Goal: Find specific page/section: Find specific page/section

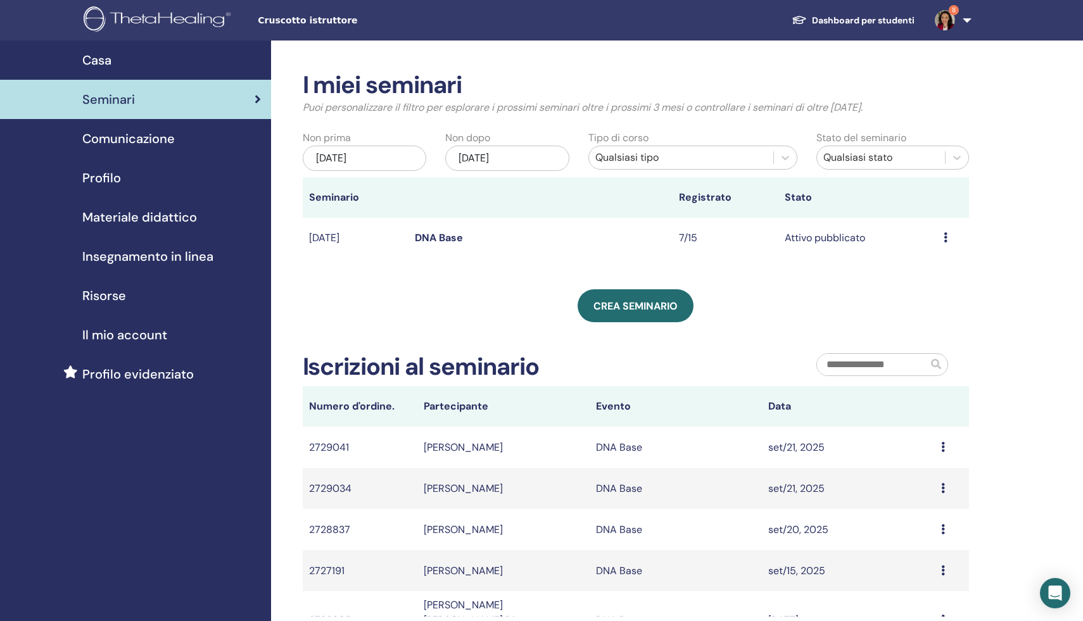
scroll to position [98, 0]
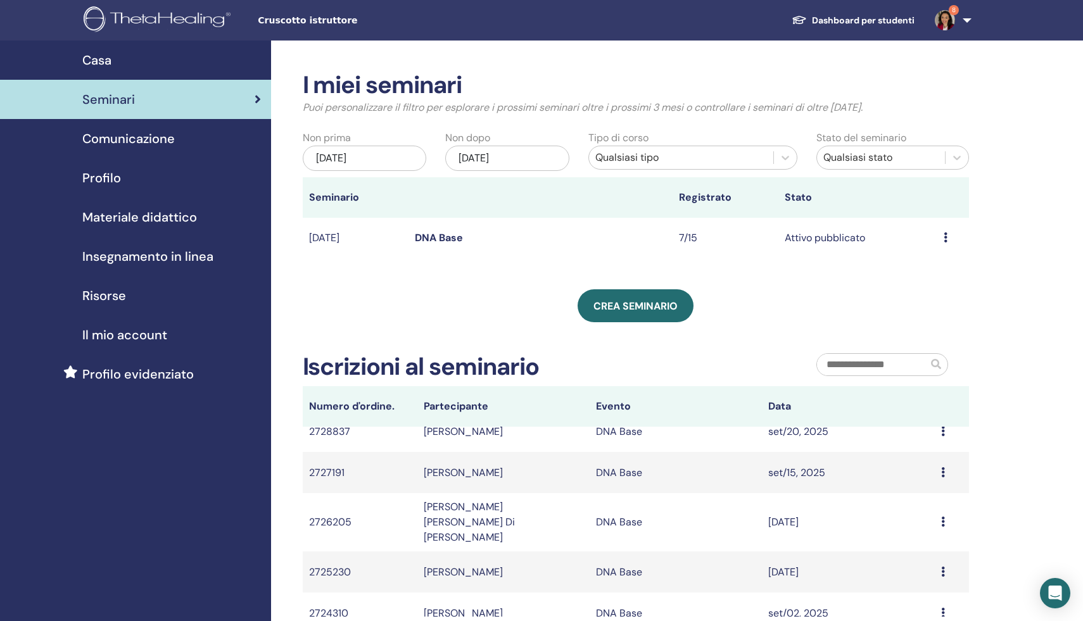
click at [121, 221] on span "Materiale didattico" at bounding box center [139, 217] width 115 height 19
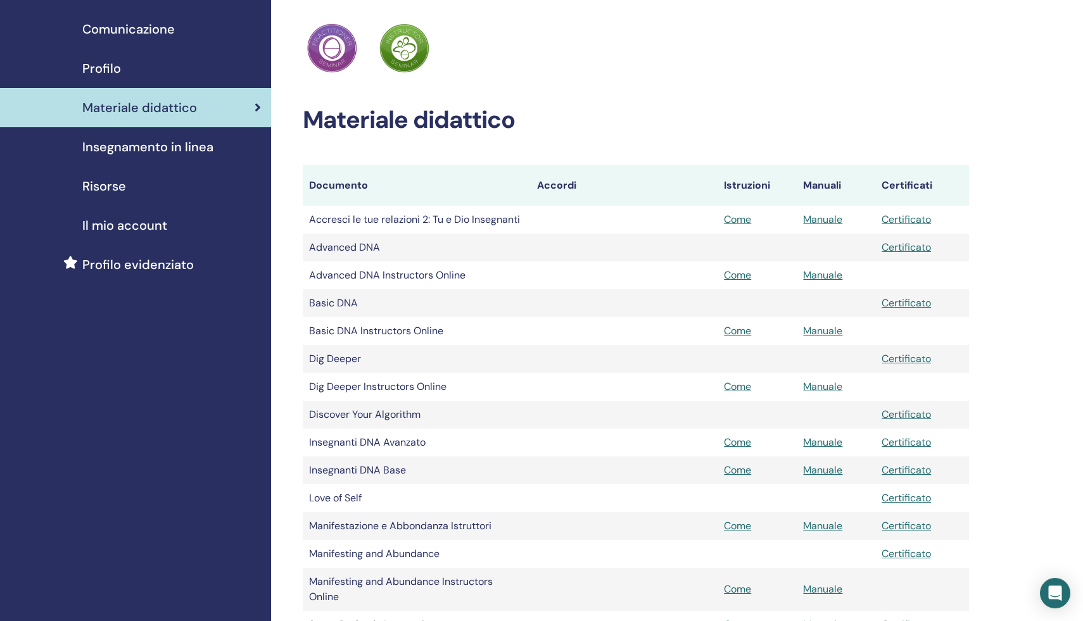
scroll to position [112, 0]
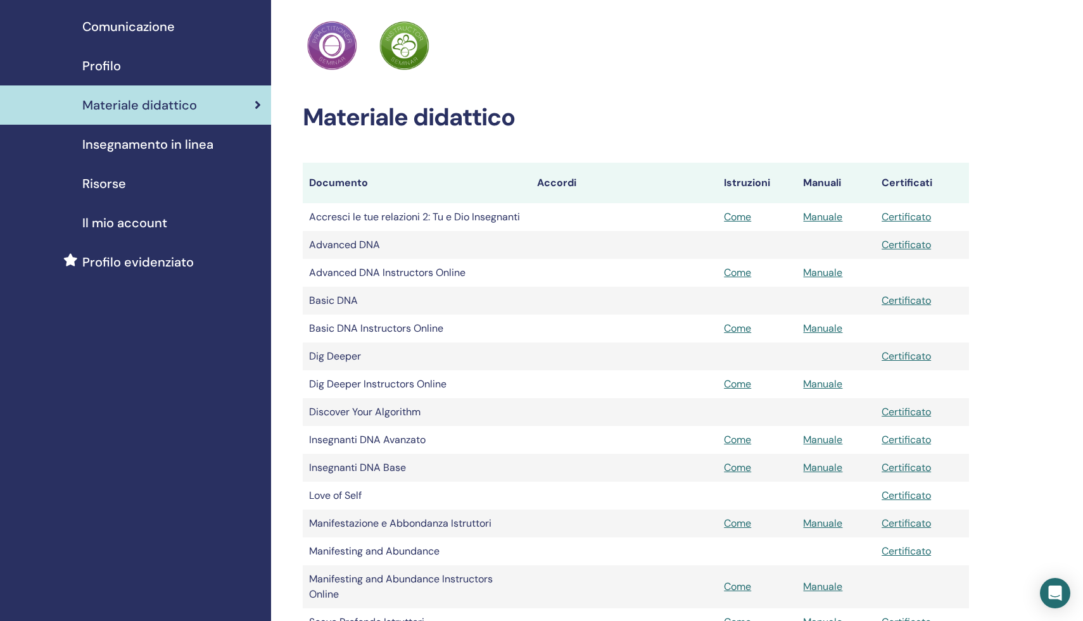
click at [127, 144] on span "Insegnamento in linea" at bounding box center [147, 144] width 131 height 19
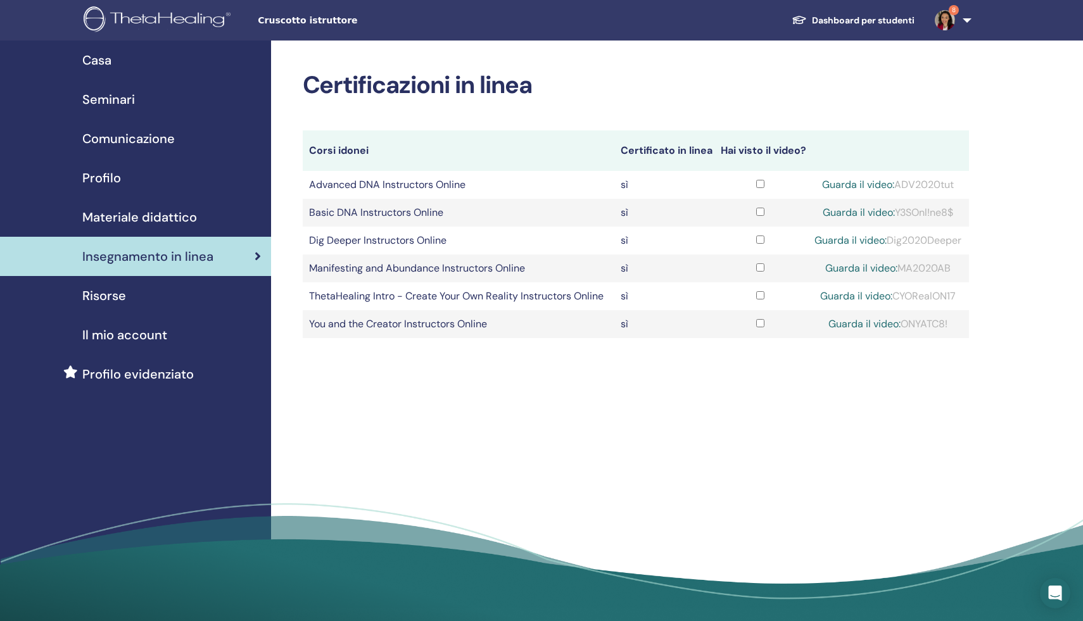
click at [118, 212] on span "Materiale didattico" at bounding box center [139, 217] width 115 height 19
